Goal: Check status: Check status

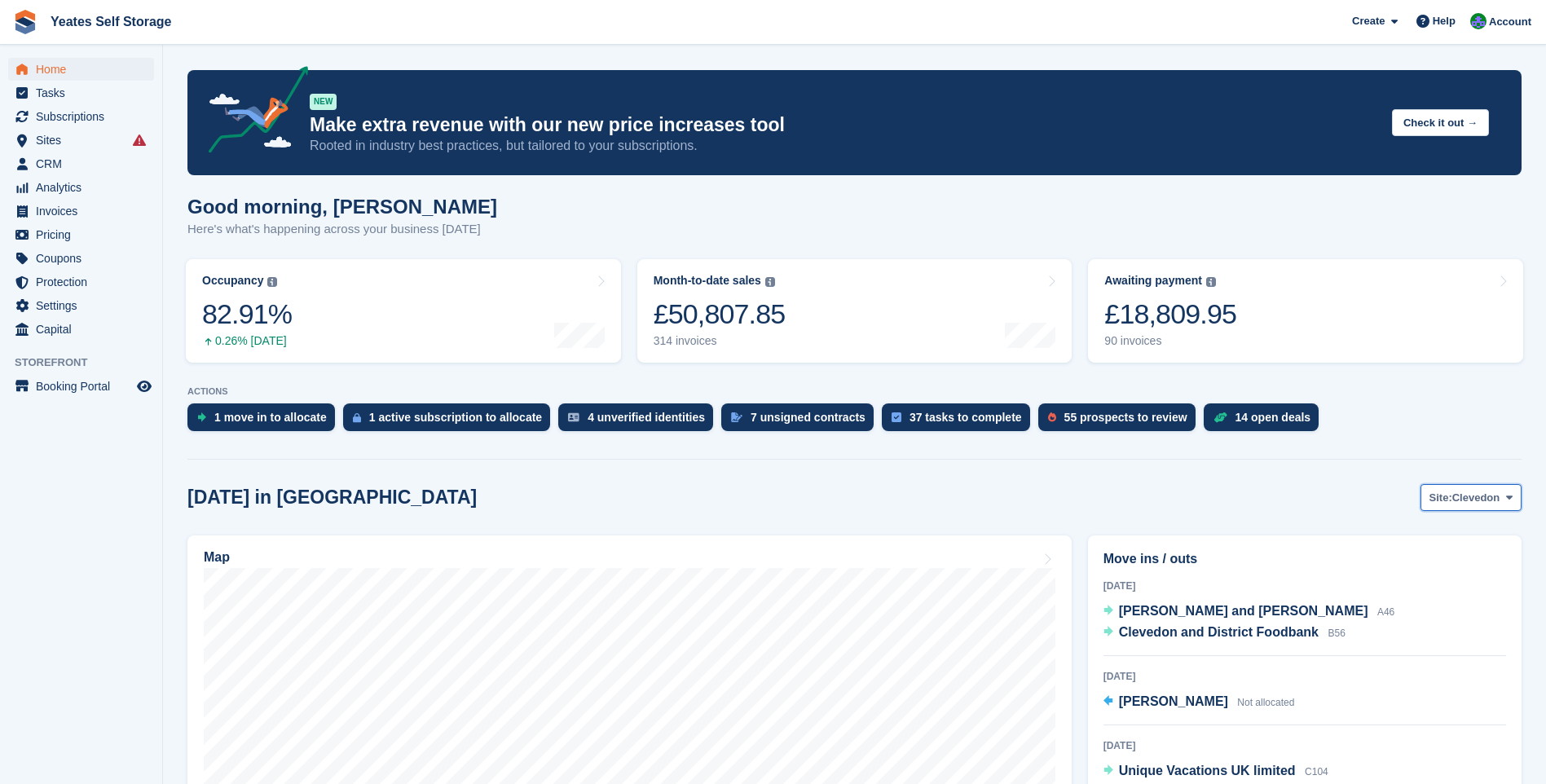
click at [1458, 502] on span "Clevedon" at bounding box center [1476, 498] width 48 height 16
click at [1414, 562] on link "Weston-super-Mare" at bounding box center [1443, 565] width 142 height 29
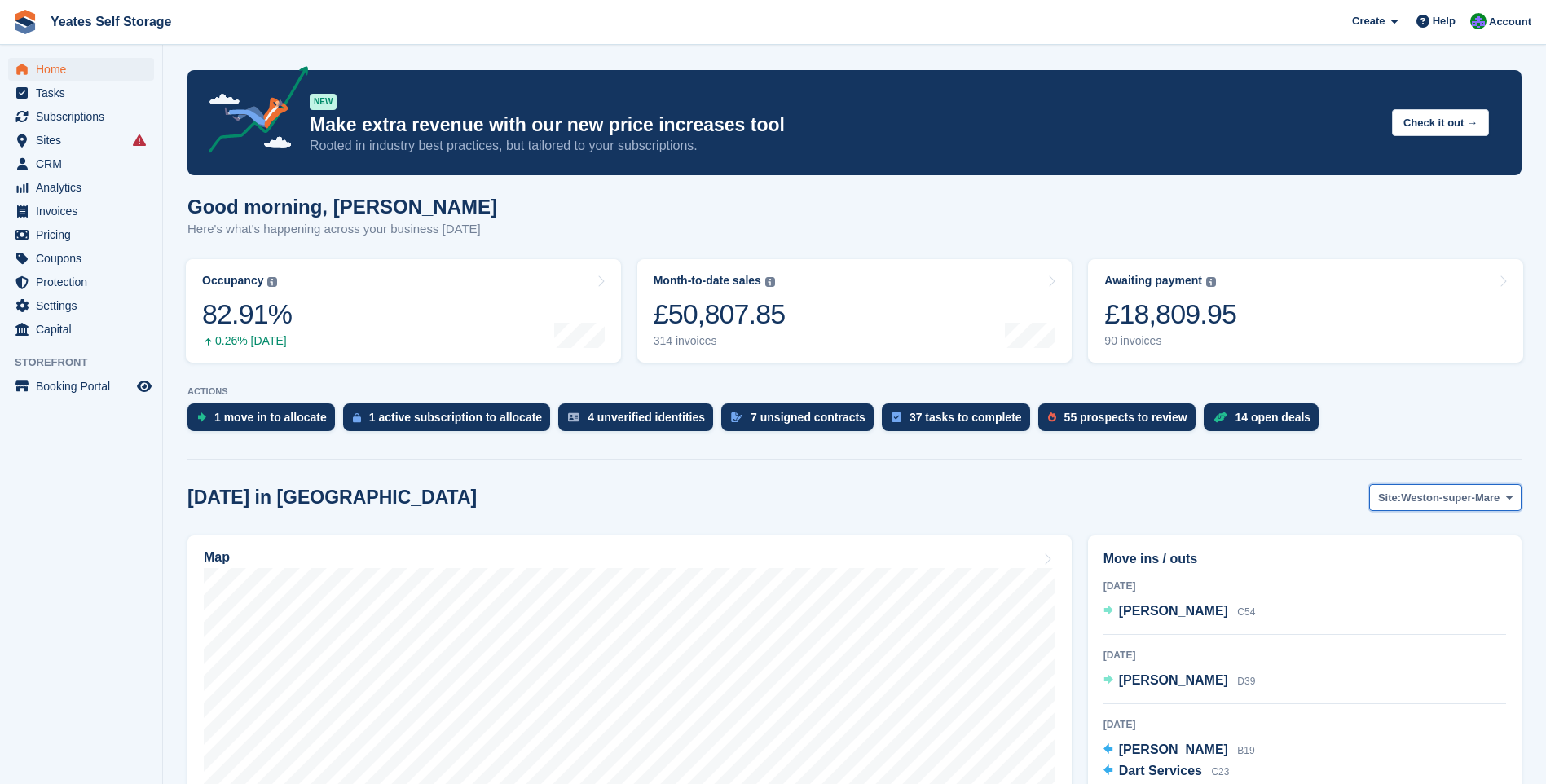
click at [1416, 495] on span "Weston-super-Mare" at bounding box center [1451, 498] width 99 height 16
click at [1404, 544] on link "Clevedon" at bounding box center [1443, 536] width 142 height 29
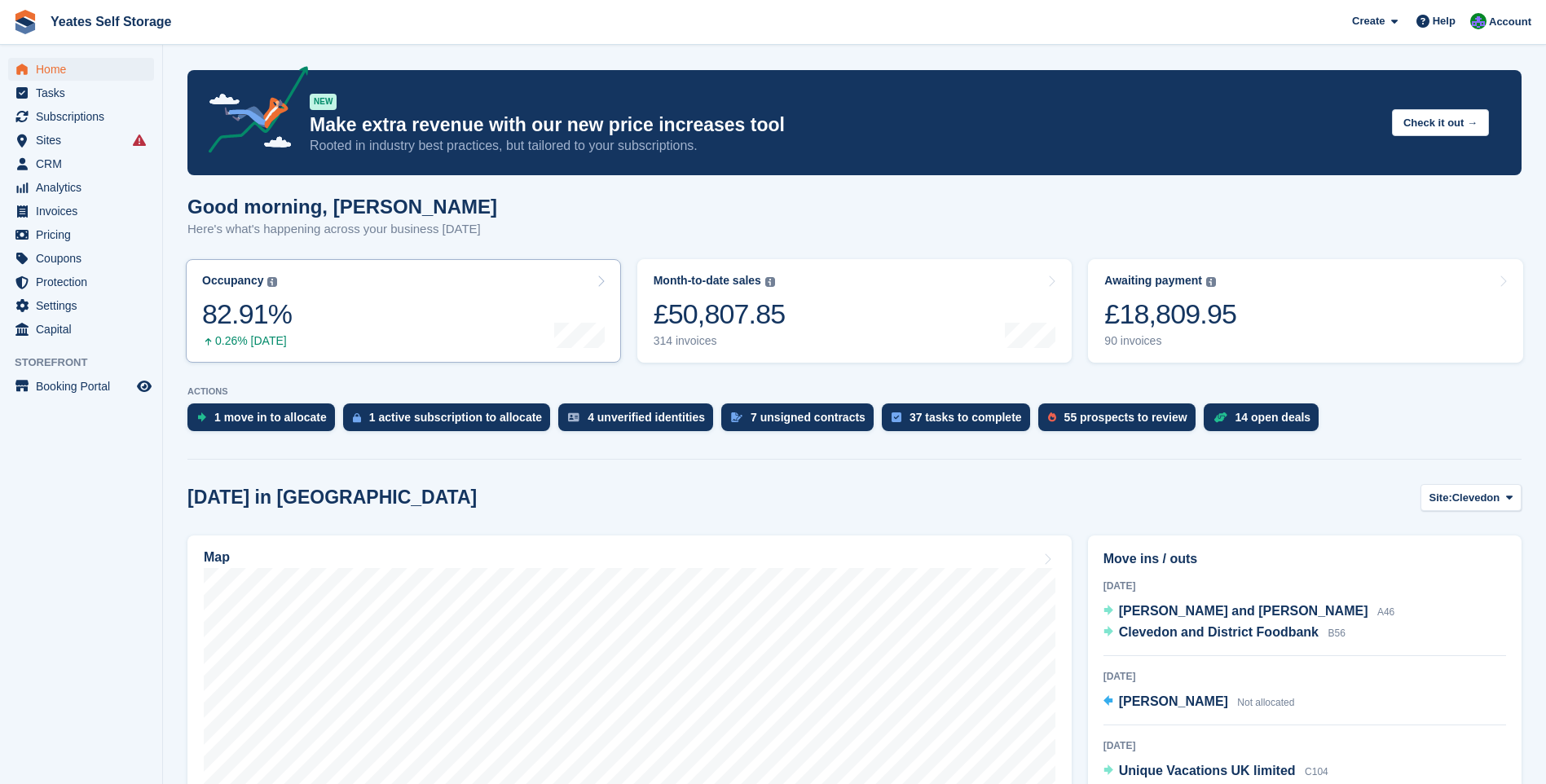
click at [526, 310] on link "Occupancy The percentage of all currently allocated units in terms of area. Inc…" at bounding box center [403, 311] width 435 height 104
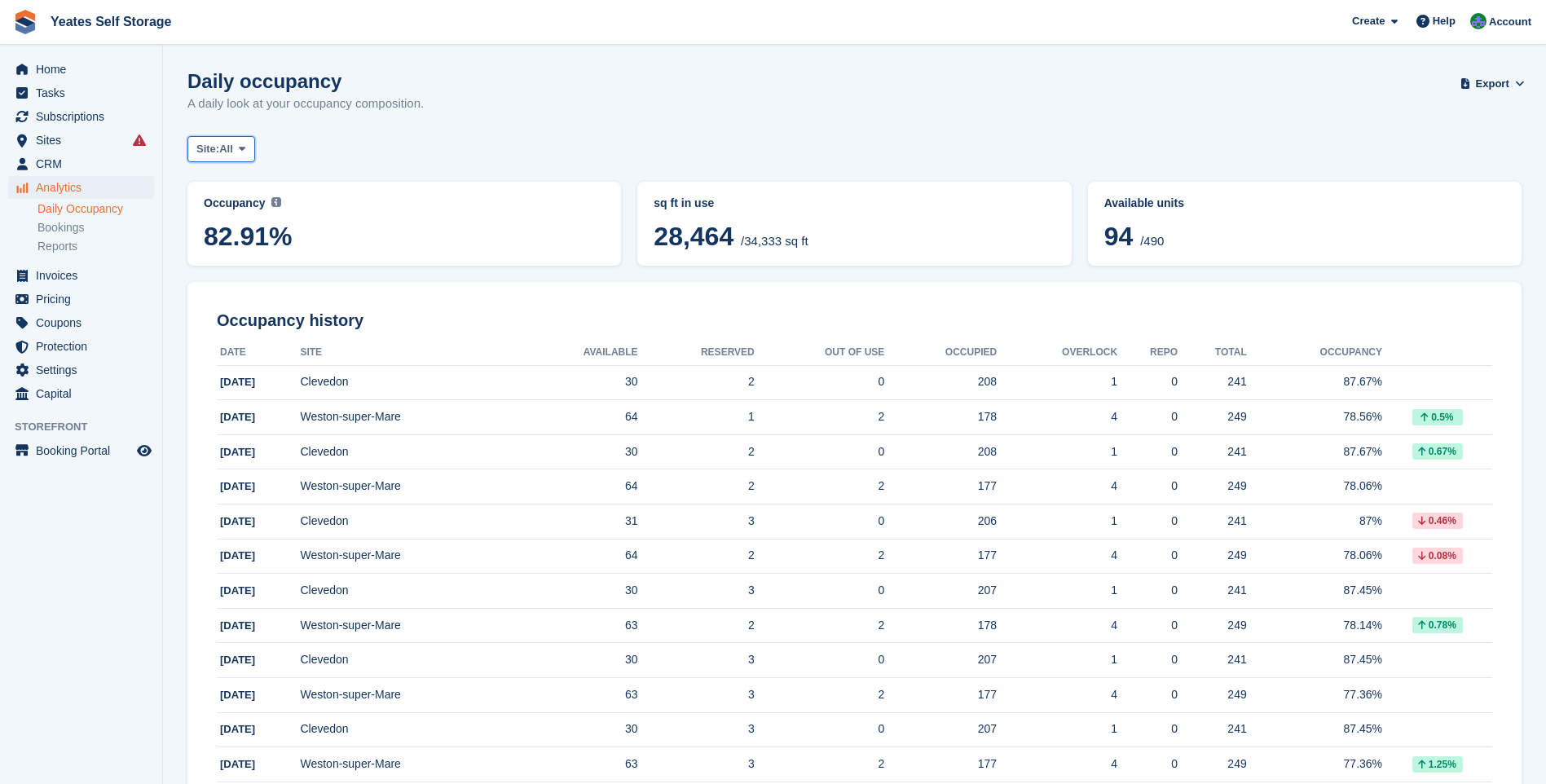
click at [249, 145] on span at bounding box center [242, 149] width 13 height 13
click at [240, 215] on link "Clevedon" at bounding box center [265, 216] width 142 height 29
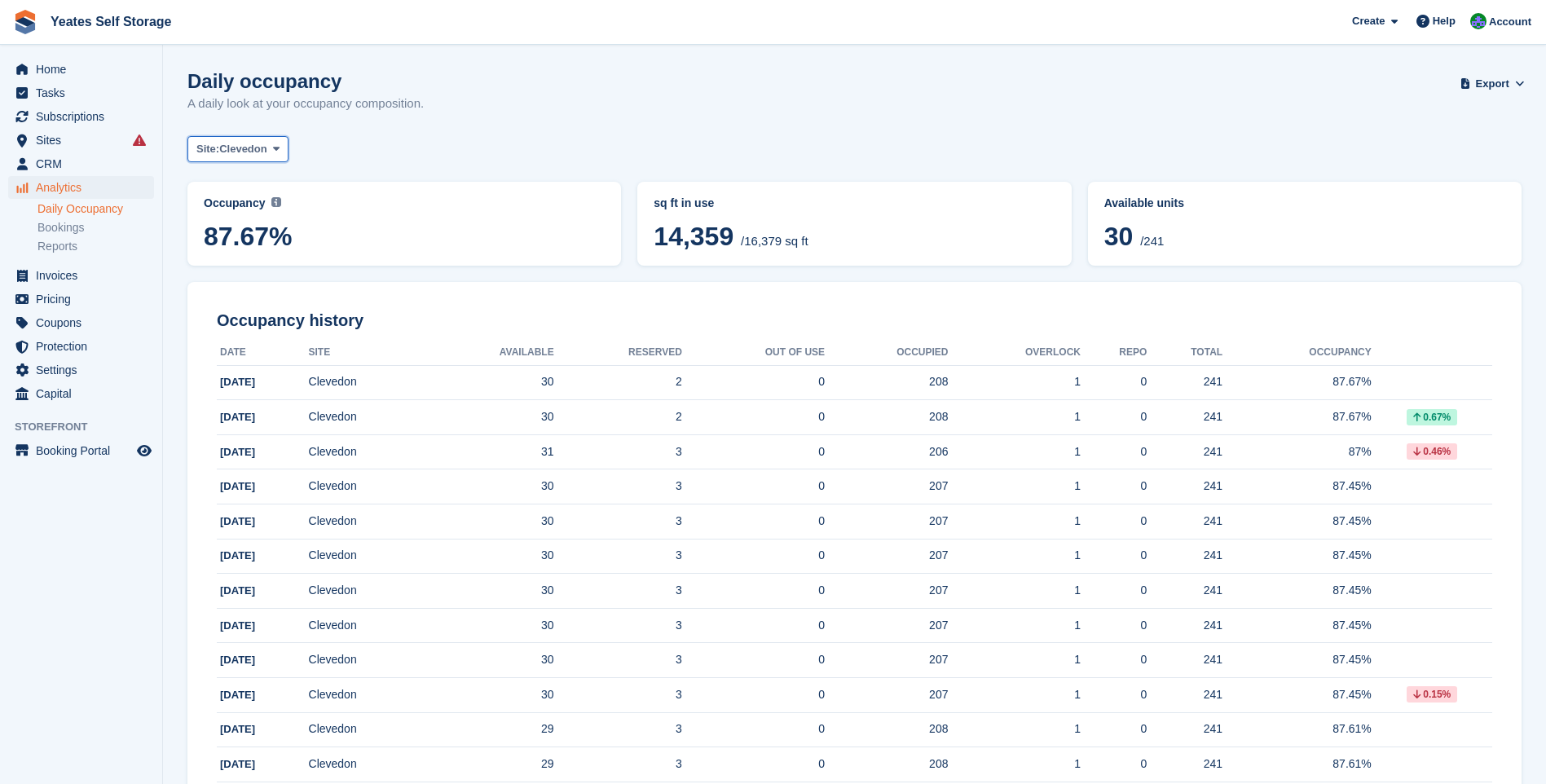
click at [274, 144] on icon at bounding box center [275, 149] width 6 height 11
click at [270, 252] on link "Weston-super-Mare" at bounding box center [265, 246] width 142 height 29
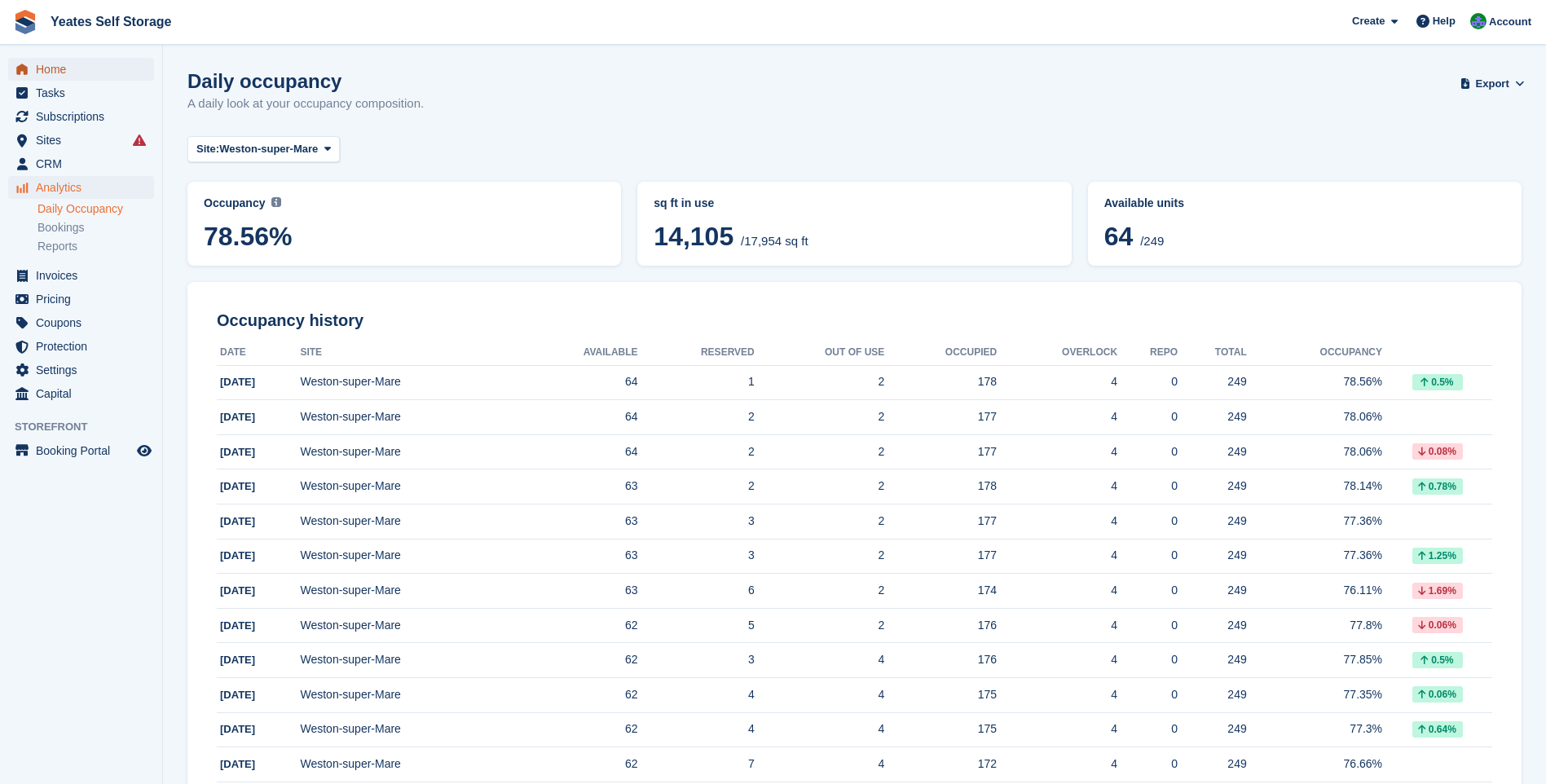
click at [61, 74] on span "Home" at bounding box center [85, 69] width 98 height 23
